Goal: Information Seeking & Learning: Find specific fact

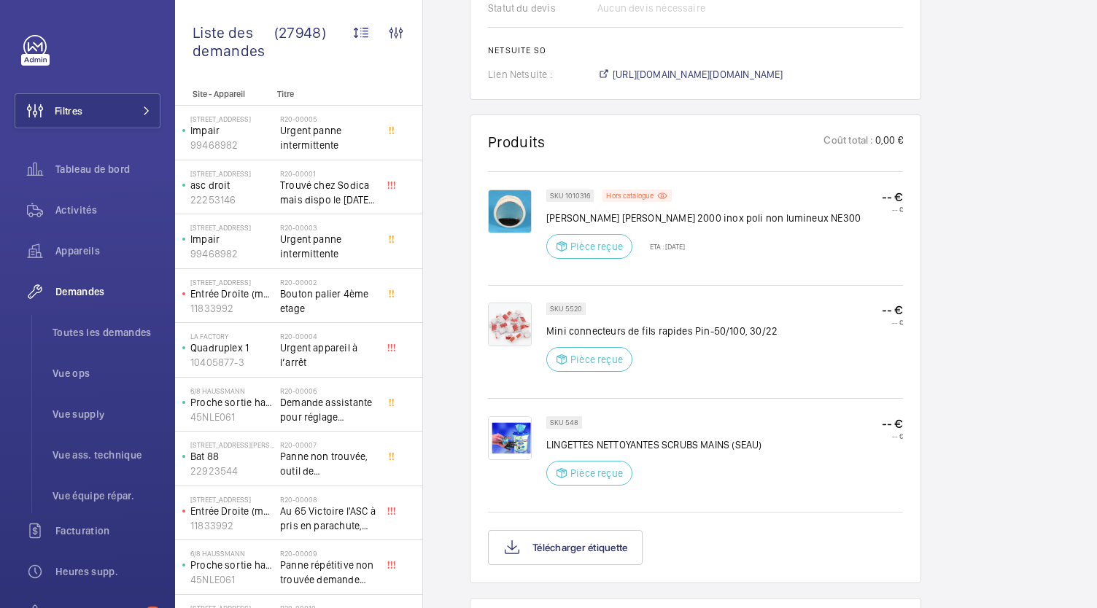
scroll to position [1410, 0]
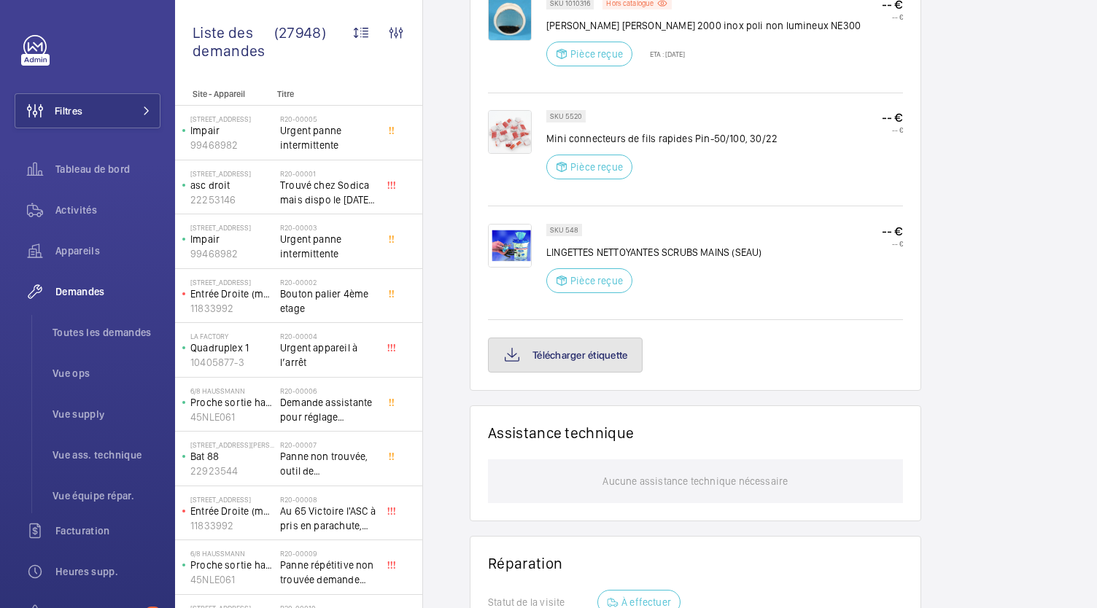
click at [570, 352] on button "Télécharger étiquette" at bounding box center [565, 355] width 155 height 35
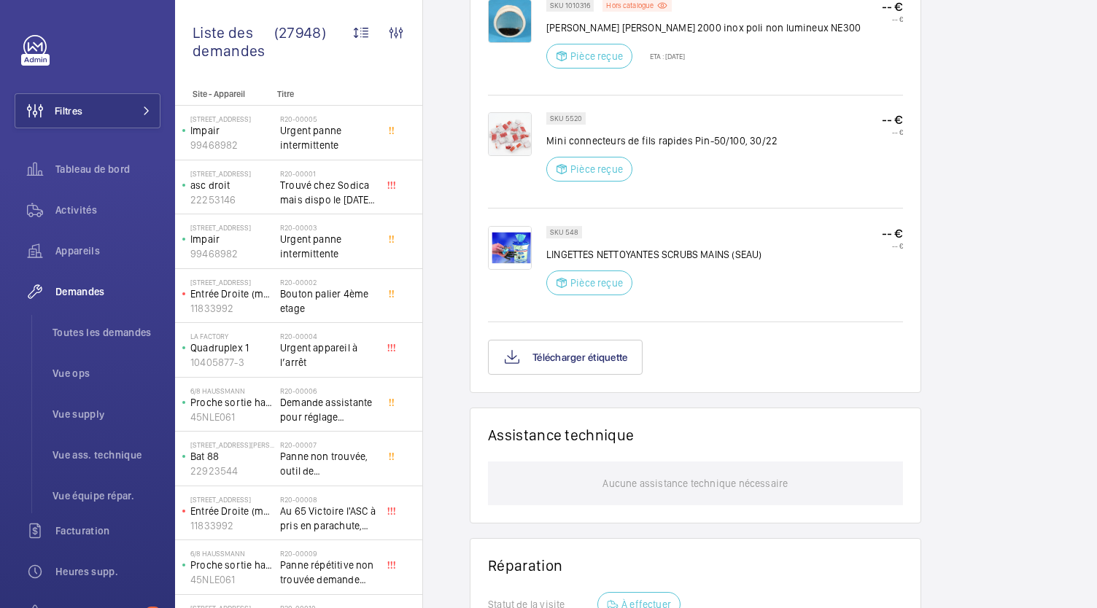
scroll to position [1438, 0]
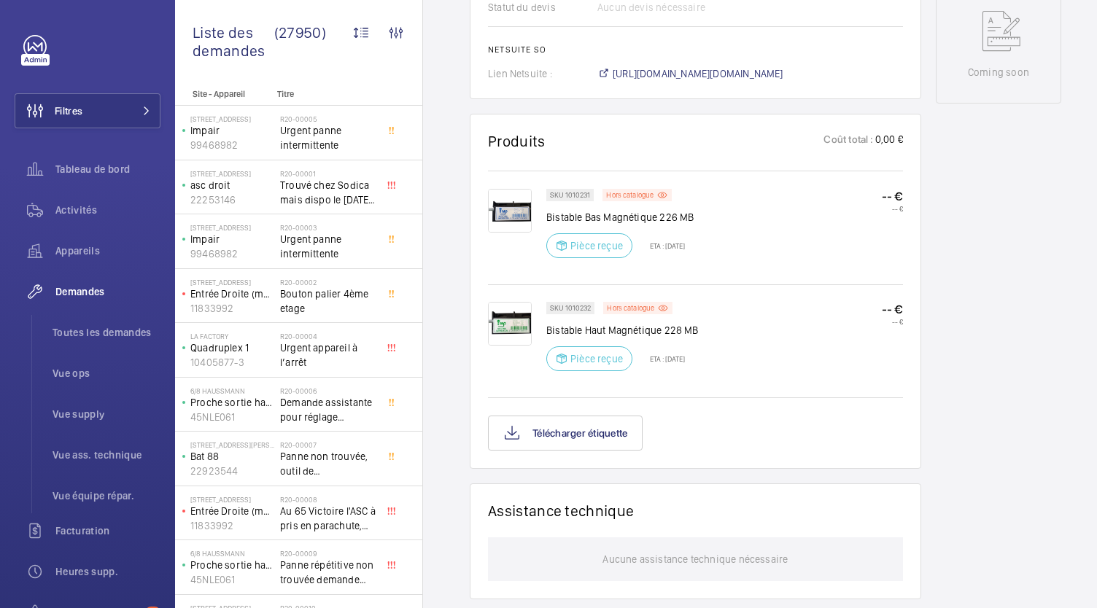
scroll to position [786, 0]
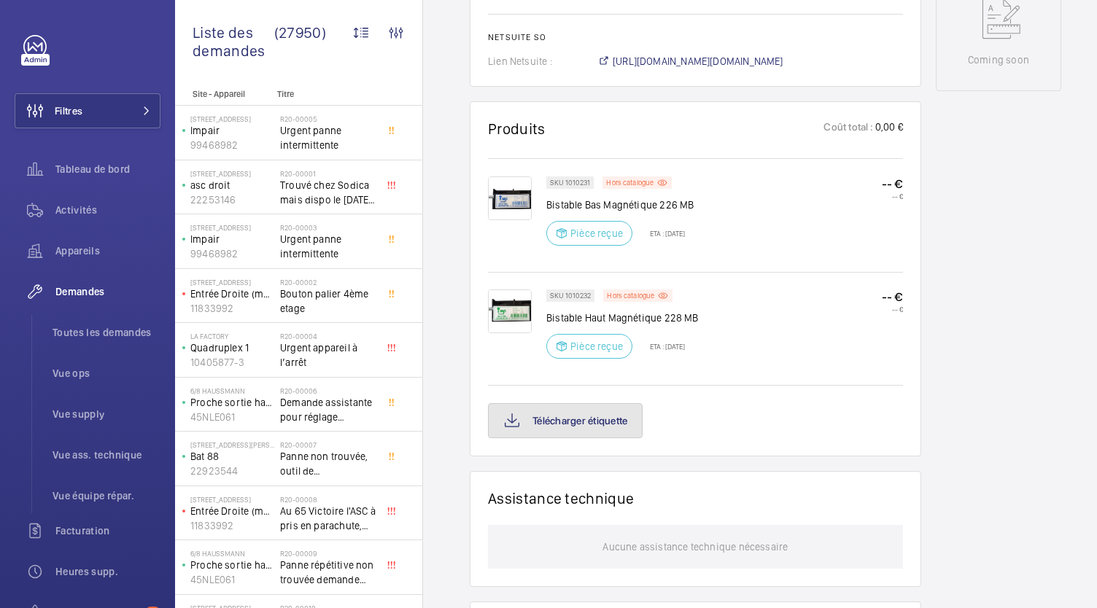
click at [602, 429] on button "Télécharger étiquette" at bounding box center [565, 420] width 155 height 35
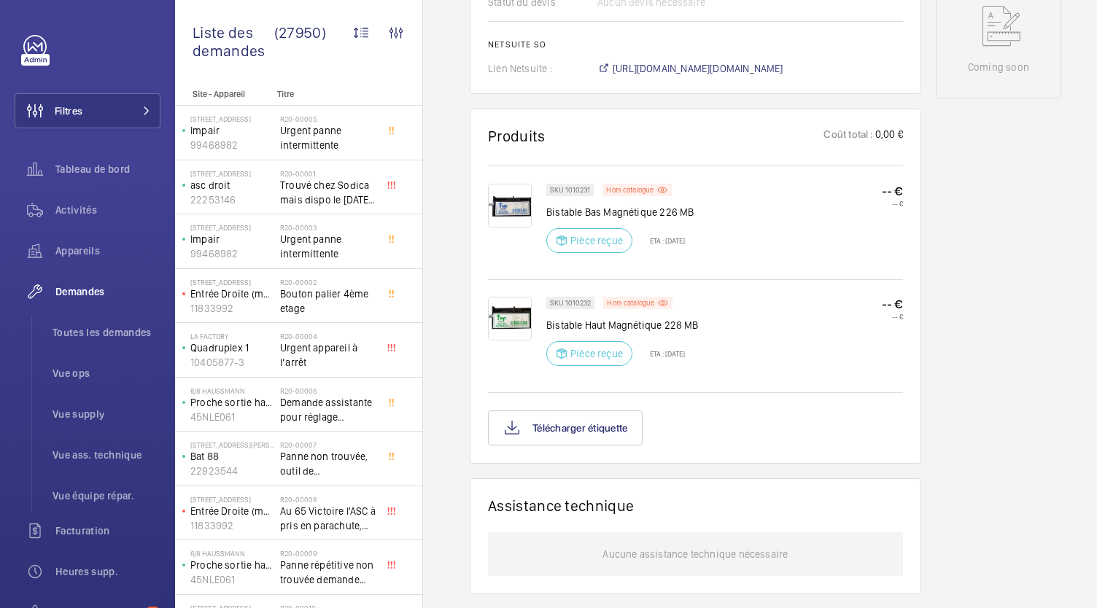
scroll to position [778, 0]
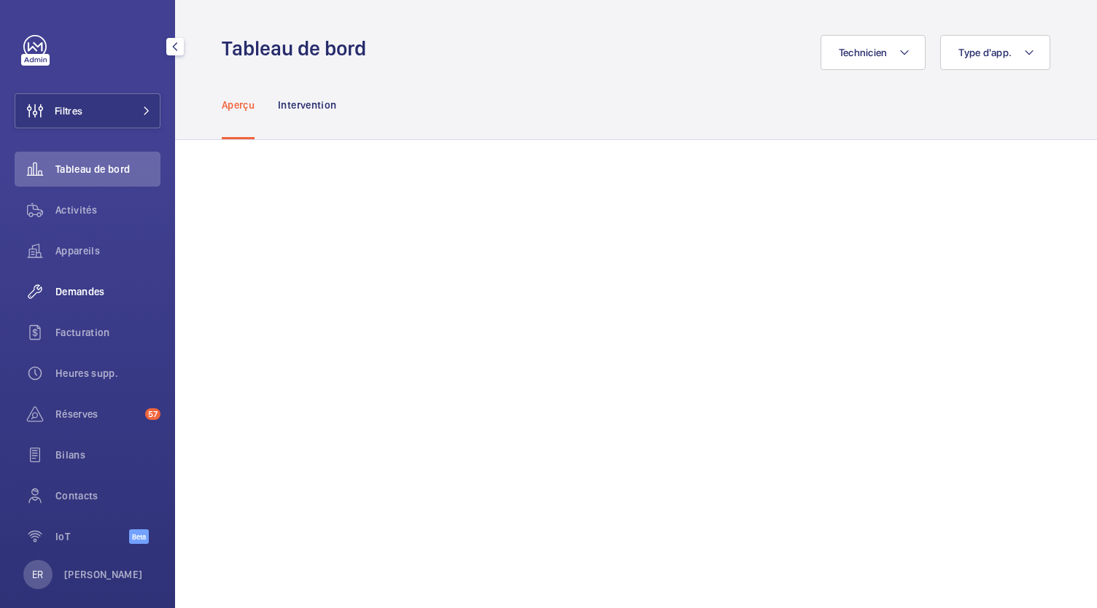
click at [98, 301] on div "Demandes" at bounding box center [88, 291] width 146 height 35
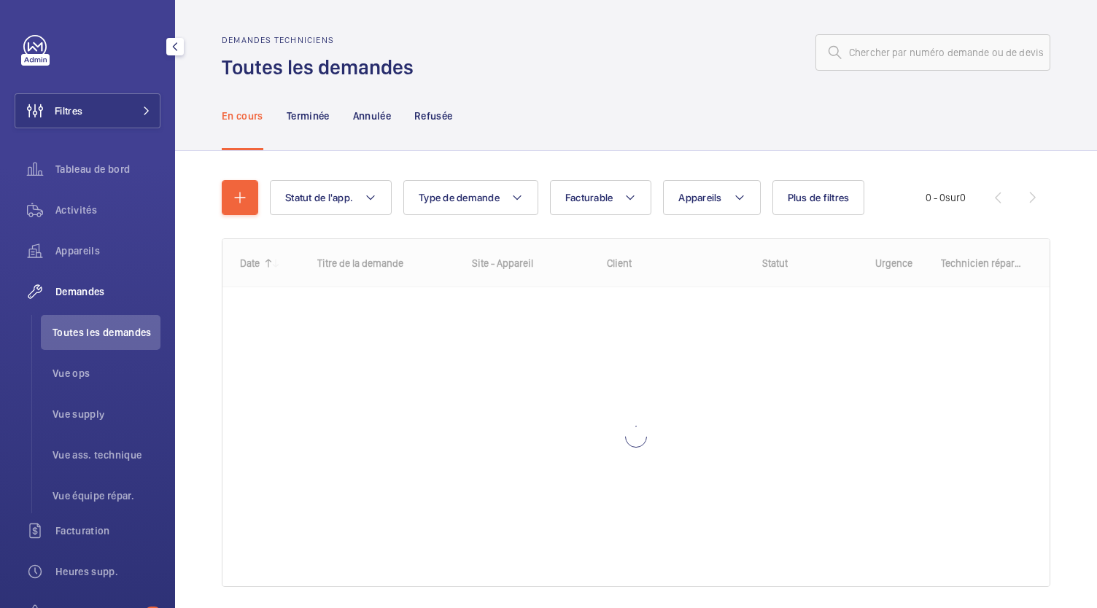
click at [107, 336] on span "Toutes les demandes" at bounding box center [107, 332] width 108 height 15
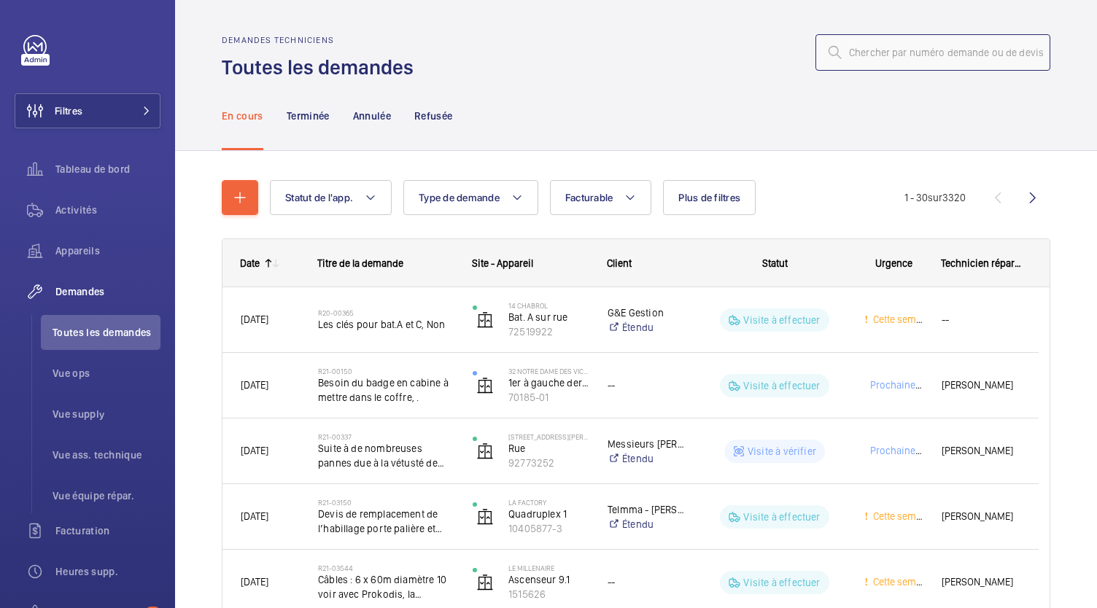
click at [906, 55] on input "text" at bounding box center [933, 52] width 235 height 36
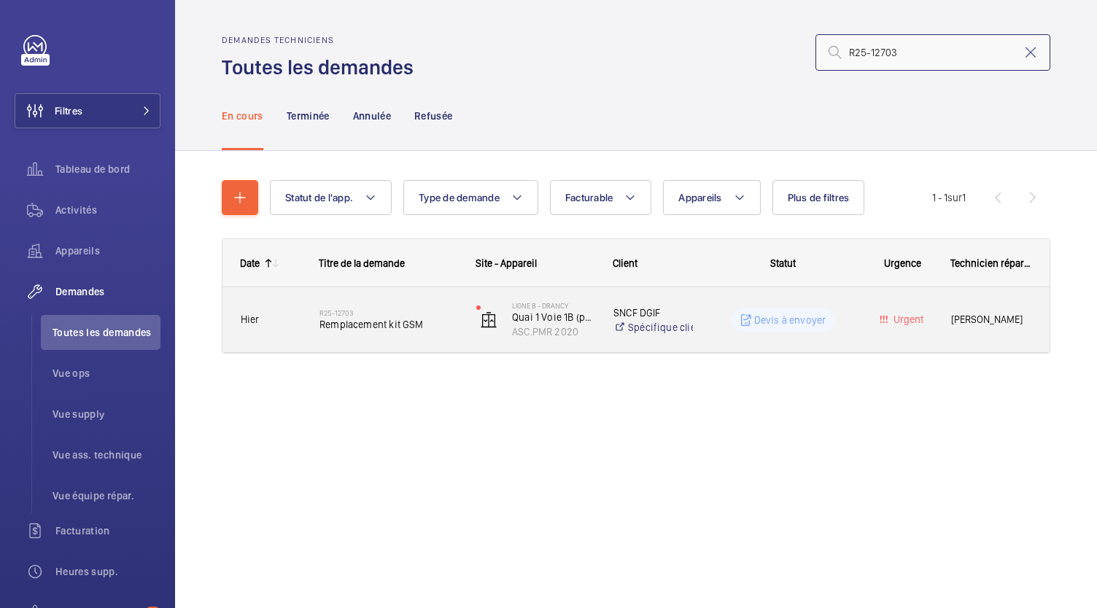
type input "R25-12703"
click at [378, 331] on span "Remplacement kit GSM" at bounding box center [389, 324] width 138 height 15
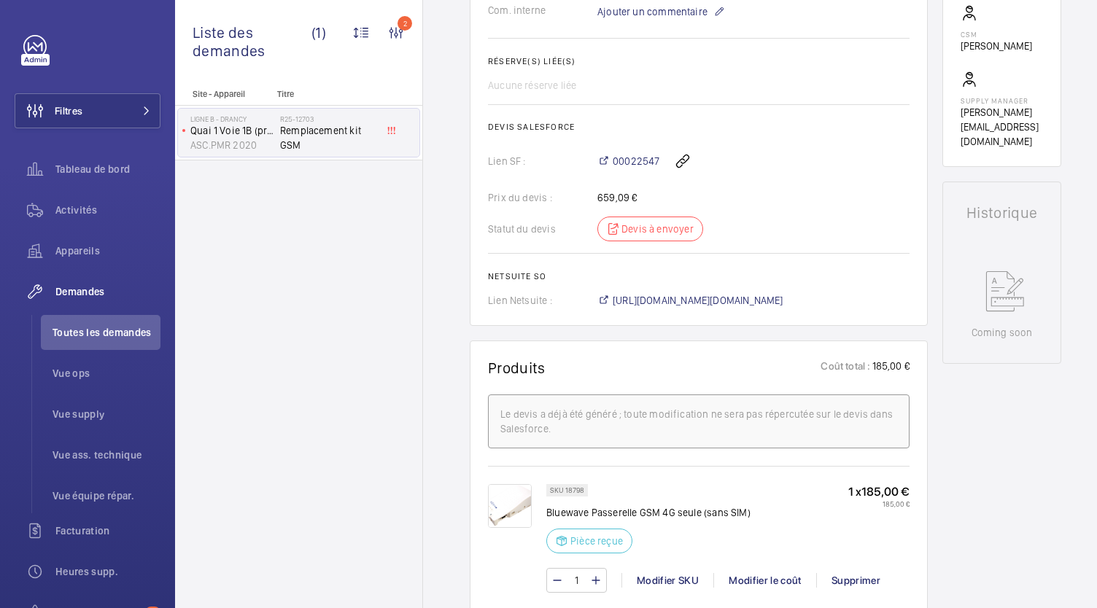
scroll to position [519, 0]
click at [660, 298] on span "https://6461500.app.netsuite.com/app/accounting/transactions/salesord.nl?id=303…" at bounding box center [698, 300] width 171 height 15
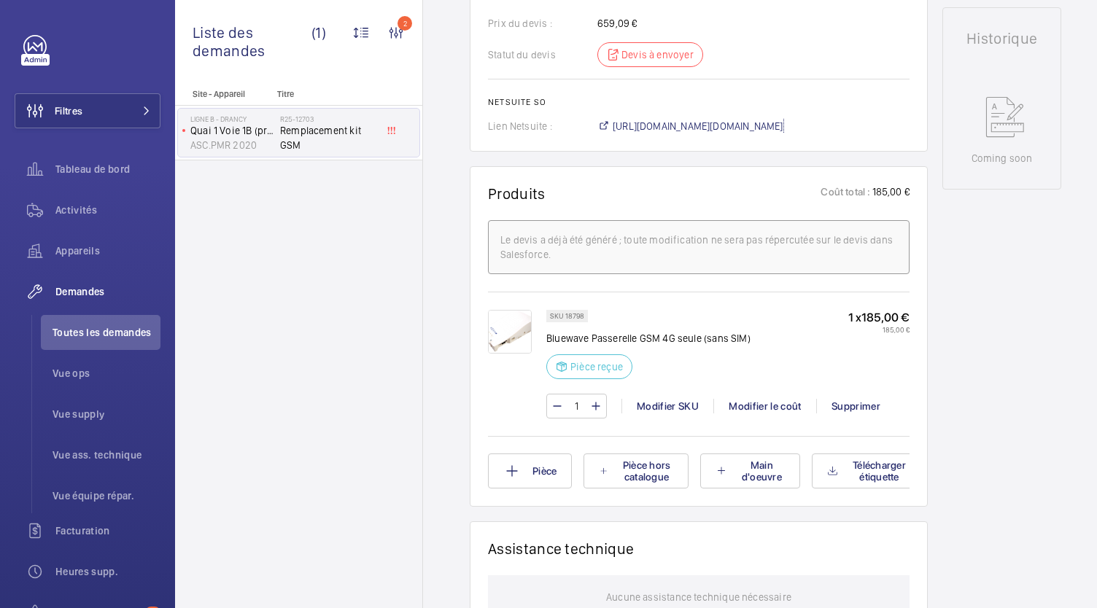
scroll to position [684, 0]
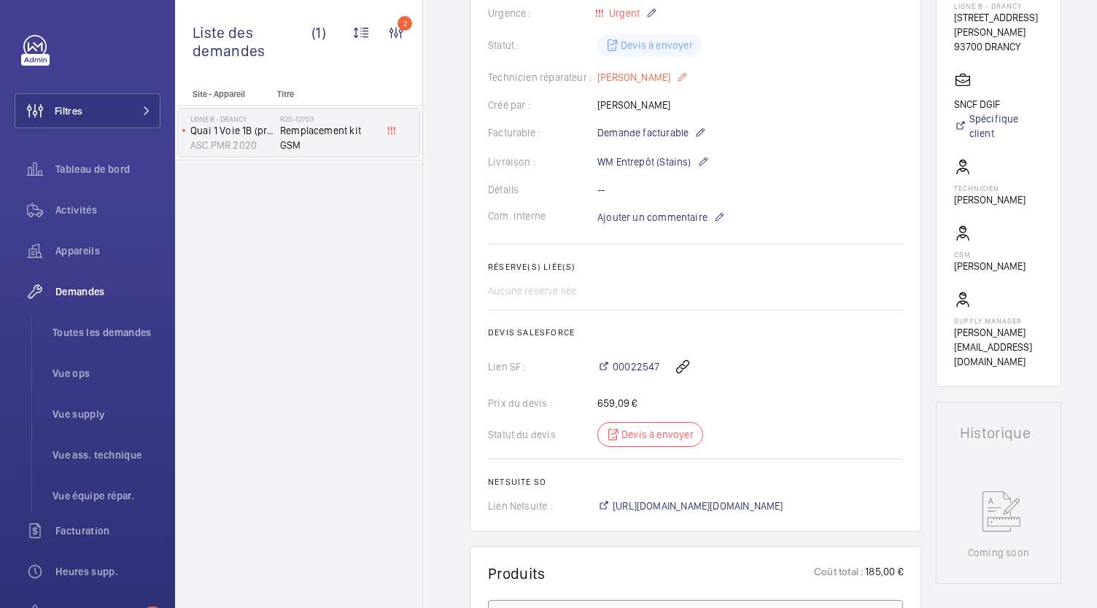
scroll to position [282, 0]
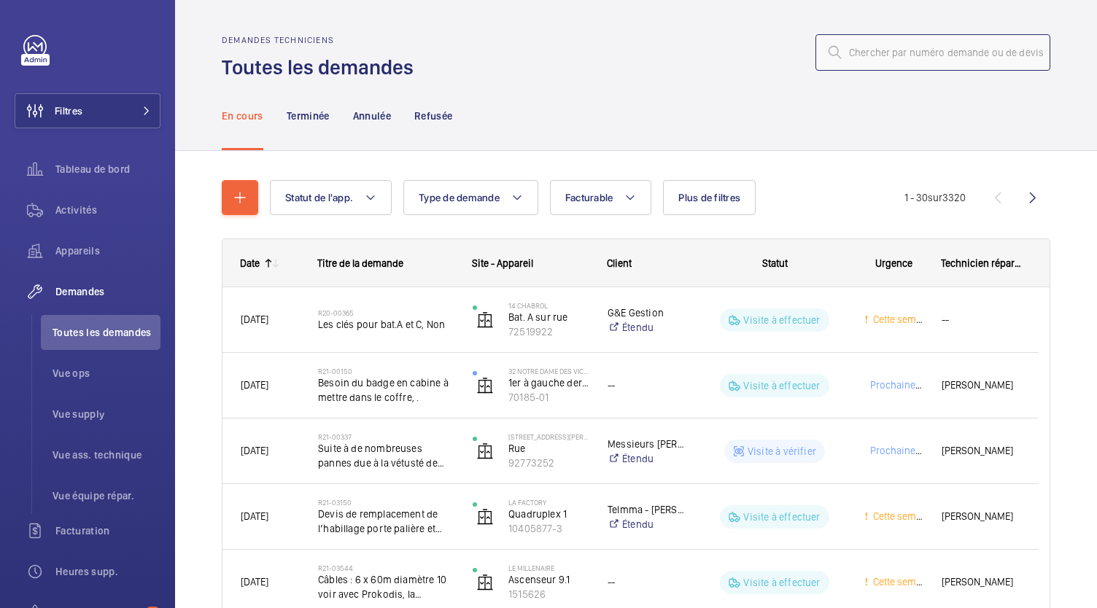
click at [860, 62] on input "text" at bounding box center [933, 52] width 235 height 36
paste input "R25-11925"
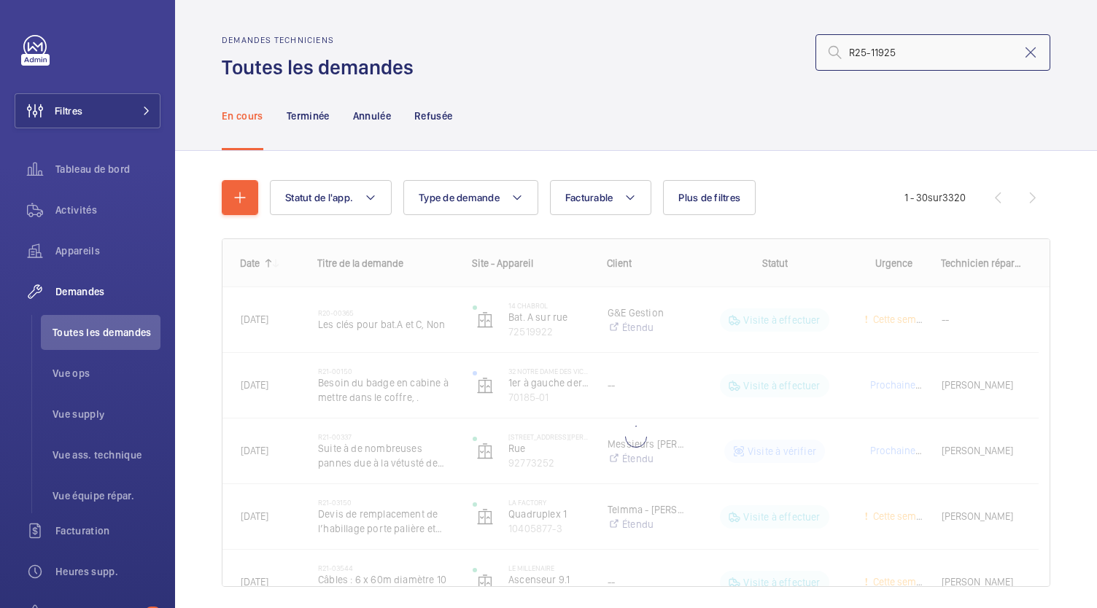
type input "R25-11925"
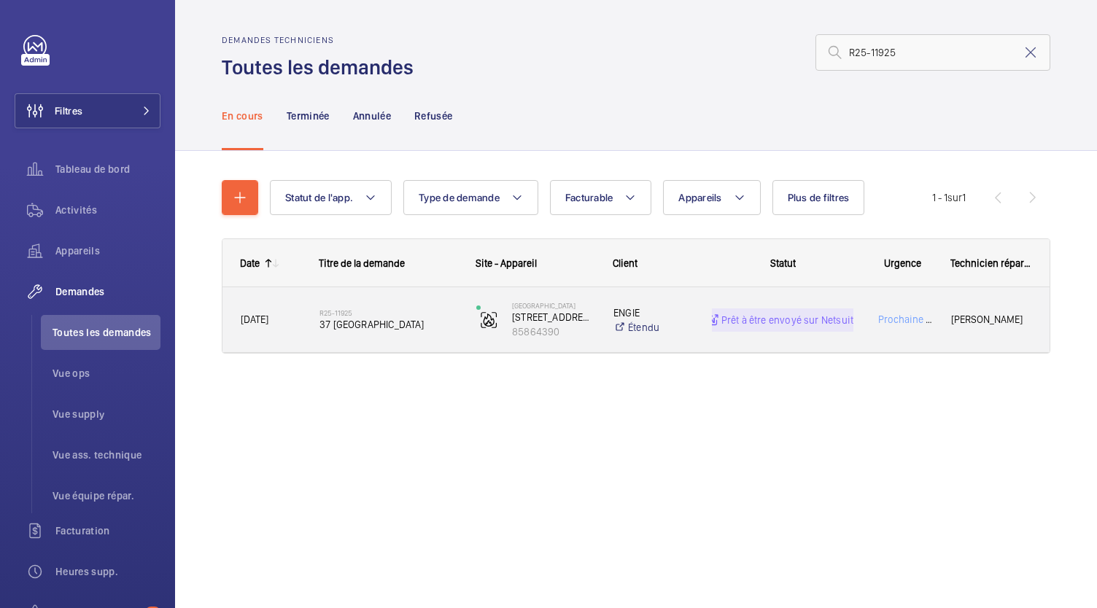
click at [390, 323] on span "37 [GEOGRAPHIC_DATA]" at bounding box center [389, 324] width 138 height 15
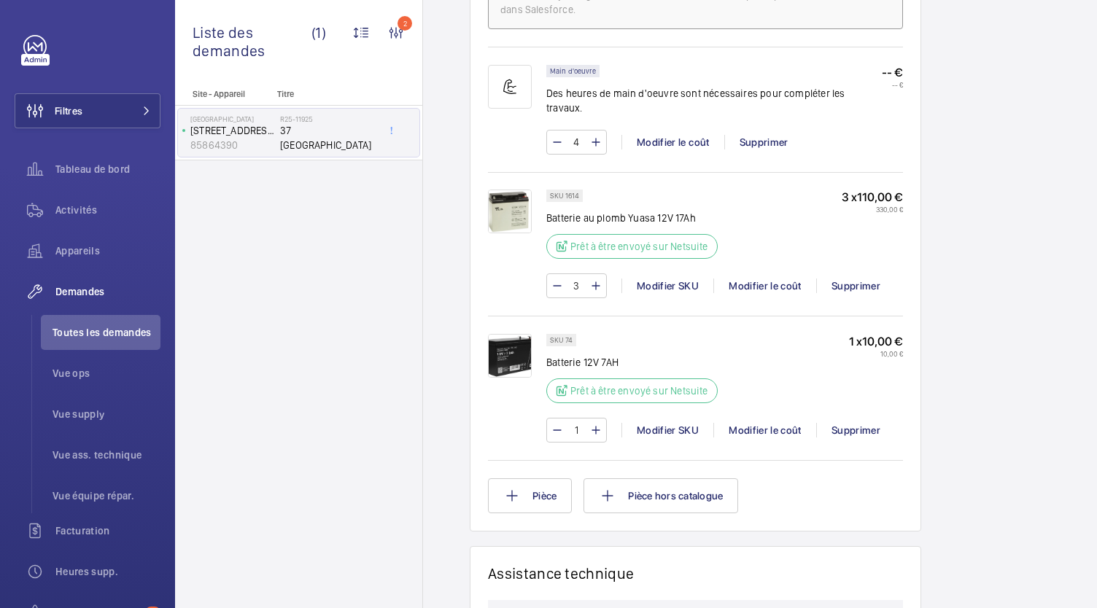
scroll to position [925, 0]
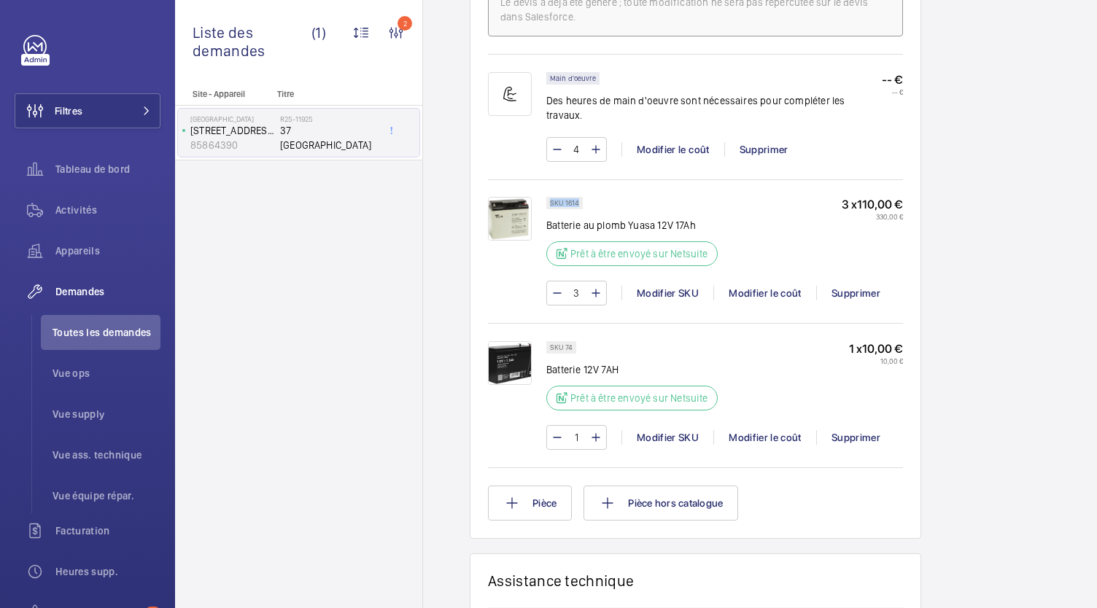
drag, startPoint x: 578, startPoint y: 202, endPoint x: 548, endPoint y: 202, distance: 29.9
click at [548, 202] on div "SKU 1614" at bounding box center [564, 203] width 36 height 12
copy p "SKU 1614"
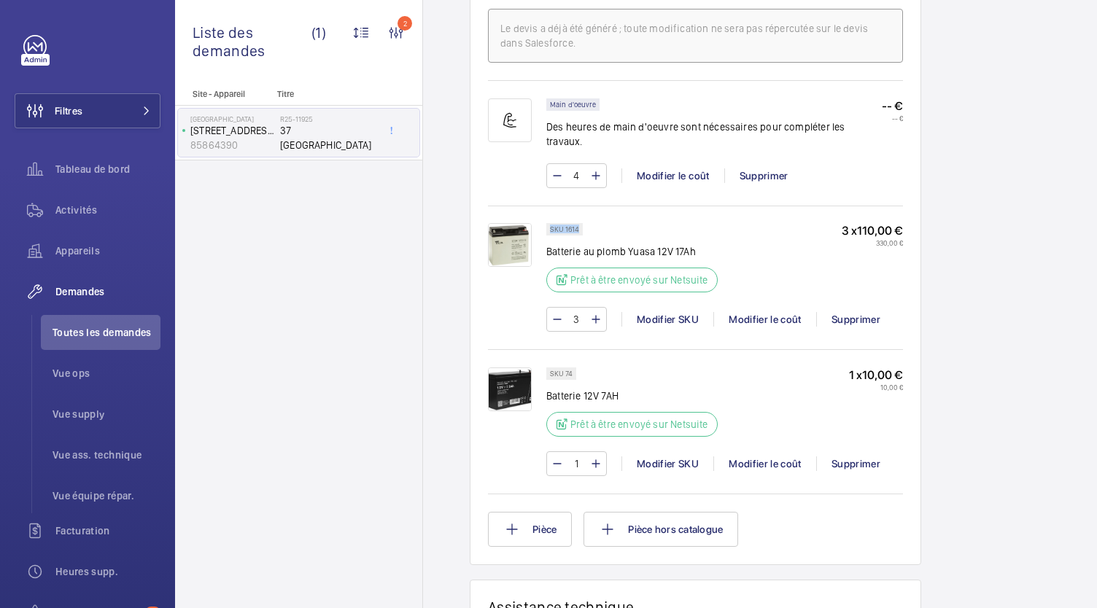
scroll to position [902, 0]
